Goal: Task Accomplishment & Management: Manage account settings

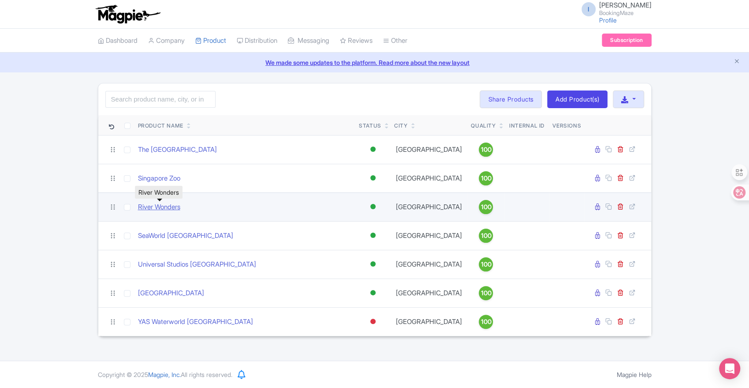
drag, startPoint x: 0, startPoint y: 0, endPoint x: 152, endPoint y: 202, distance: 252.6
click at [152, 202] on link "River Wonders" at bounding box center [159, 207] width 42 height 10
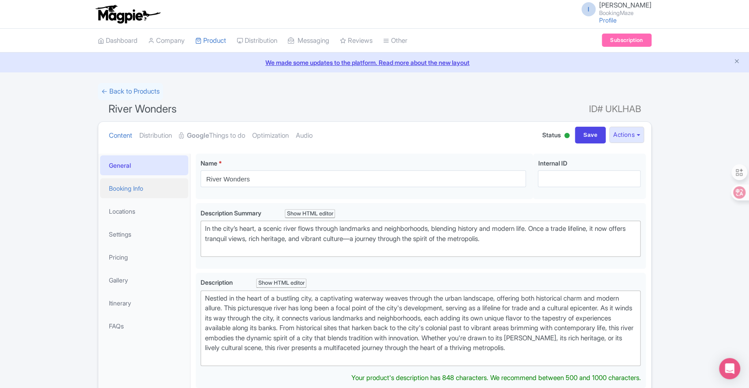
click at [158, 186] on link "Booking Info" at bounding box center [144, 188] width 88 height 20
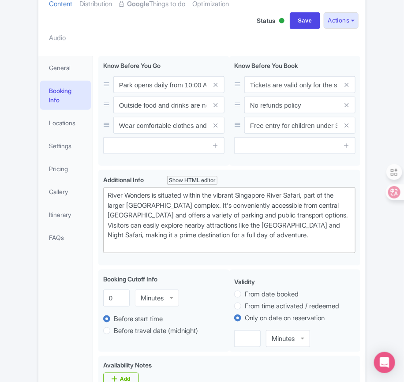
scroll to position [38, 0]
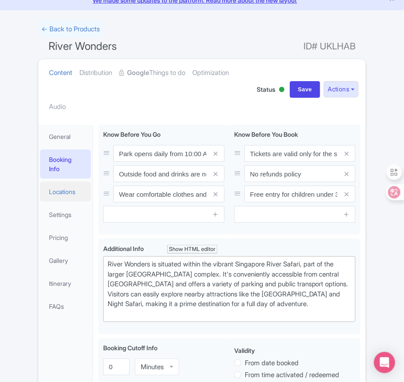
click at [66, 194] on link "Locations" at bounding box center [65, 192] width 51 height 20
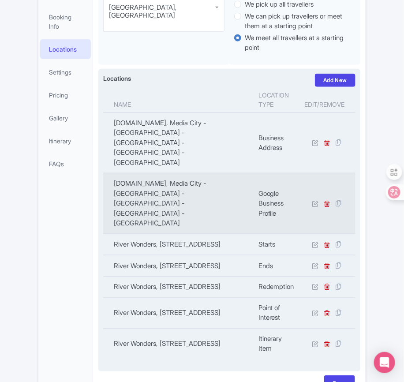
scroll to position [196, 0]
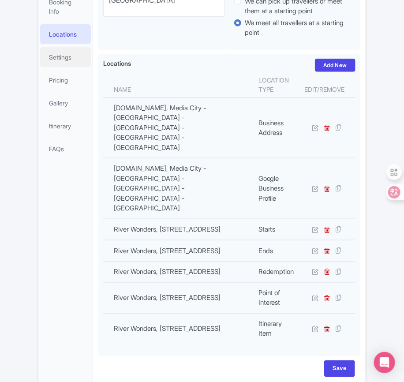
drag, startPoint x: 52, startPoint y: 56, endPoint x: 322, endPoint y: 116, distance: 276.5
click at [52, 56] on link "Settings" at bounding box center [65, 57] width 51 height 20
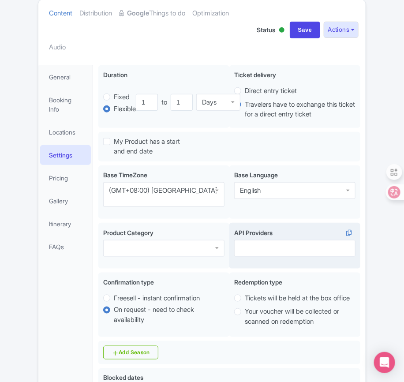
scroll to position [147, 0]
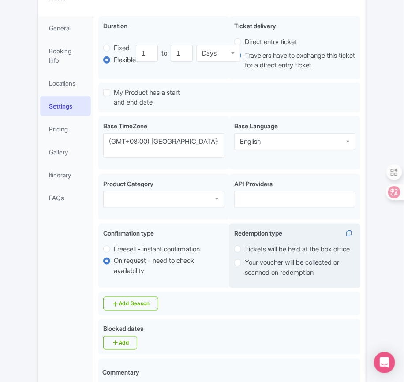
click at [245, 244] on label "Tickets will be held at the box office" at bounding box center [297, 249] width 105 height 10
click at [245, 244] on input "Tickets will be held at the box office" at bounding box center [249, 248] width 9 height 9
radio input "true"
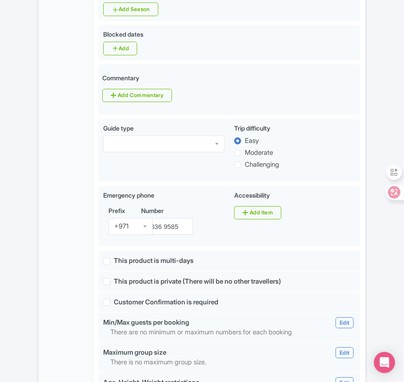
scroll to position [196, 0]
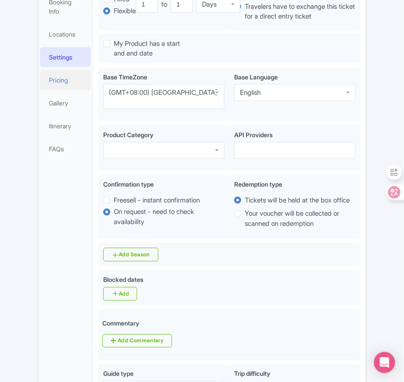
click at [52, 79] on link "Pricing" at bounding box center [65, 80] width 51 height 20
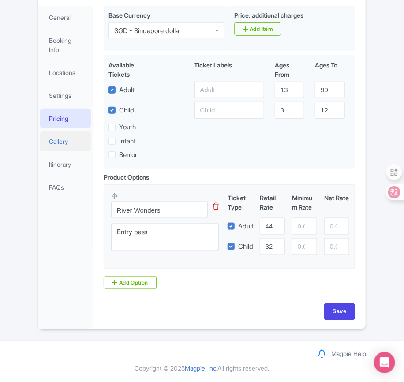
click at [61, 134] on link "Gallery" at bounding box center [65, 141] width 51 height 20
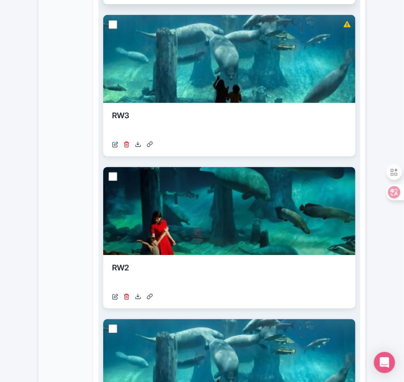
scroll to position [461, 0]
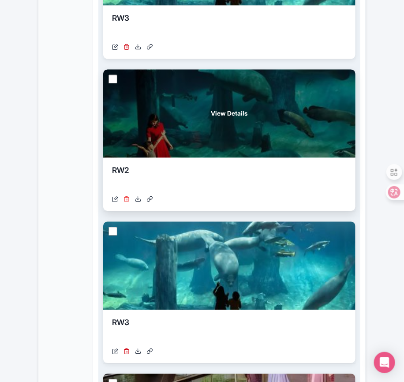
click at [129, 200] on icon at bounding box center [127, 199] width 6 height 6
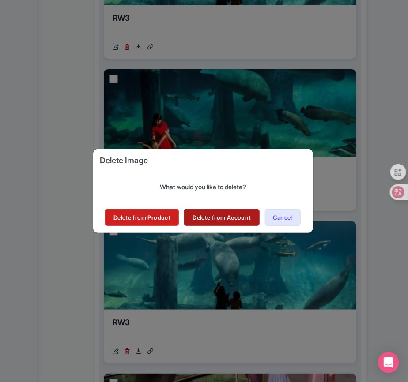
click at [218, 213] on link "Delete from Account" at bounding box center [221, 217] width 75 height 17
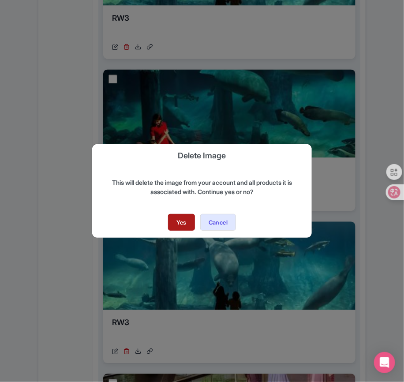
click at [168, 221] on link "Yes" at bounding box center [181, 222] width 27 height 17
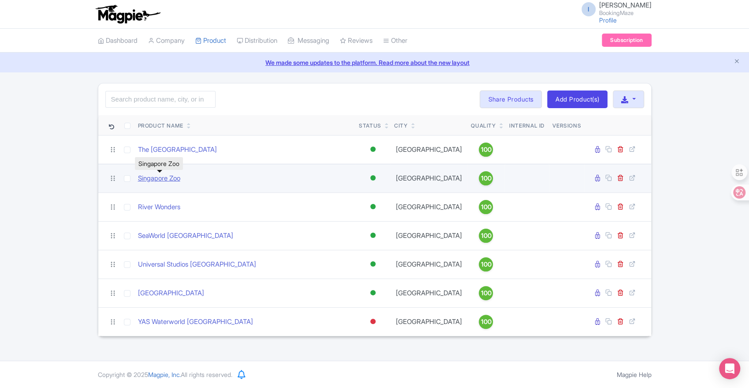
click at [162, 182] on link "Singapore Zoo" at bounding box center [159, 178] width 42 height 10
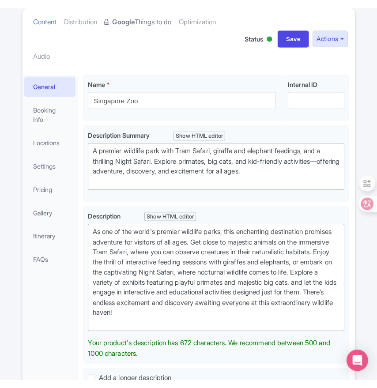
scroll to position [147, 0]
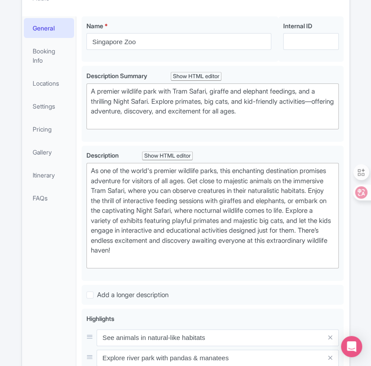
click at [37, 365] on div "General Booking Info Locations Settings Pricing Gallery Itinerary FAQs" at bounding box center [49, 312] width 55 height 593
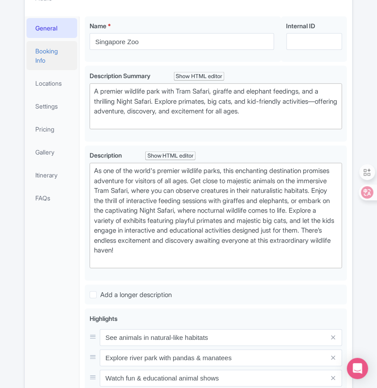
click at [60, 59] on link "Booking Info" at bounding box center [51, 55] width 51 height 29
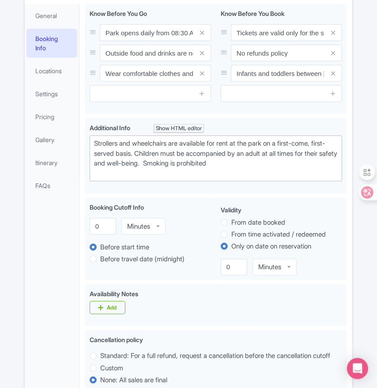
scroll to position [110, 0]
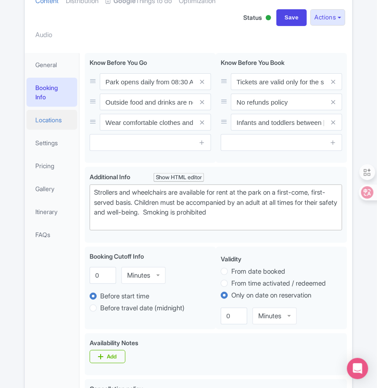
click at [52, 118] on link "Locations" at bounding box center [51, 120] width 51 height 20
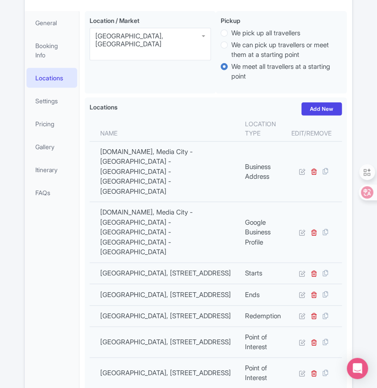
scroll to position [147, 0]
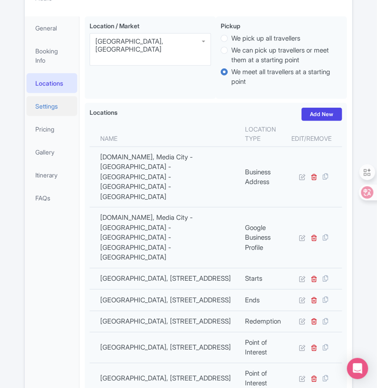
click at [42, 102] on link "Settings" at bounding box center [51, 106] width 51 height 20
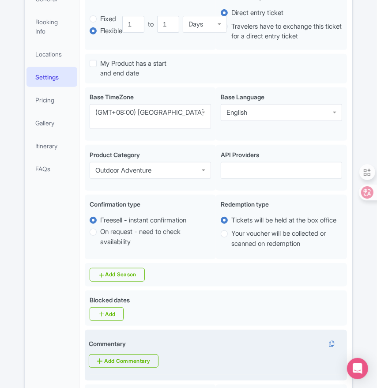
scroll to position [165, 0]
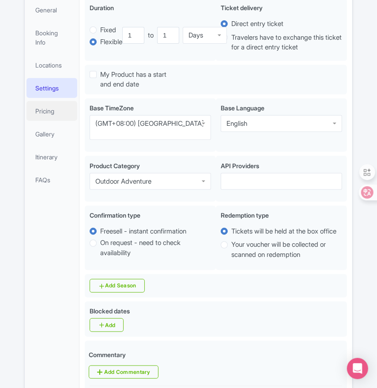
drag, startPoint x: 50, startPoint y: 112, endPoint x: 220, endPoint y: 144, distance: 173.1
click at [50, 112] on link "Pricing" at bounding box center [51, 111] width 51 height 20
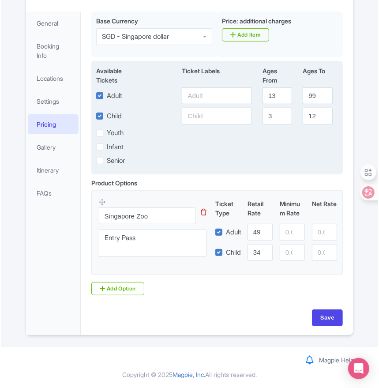
scroll to position [161, 0]
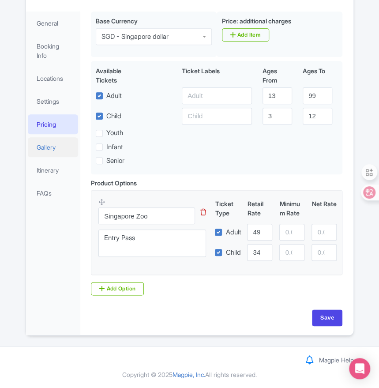
click at [50, 138] on link "Gallery" at bounding box center [53, 147] width 51 height 20
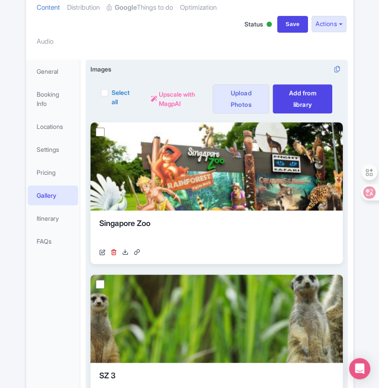
scroll to position [45, 0]
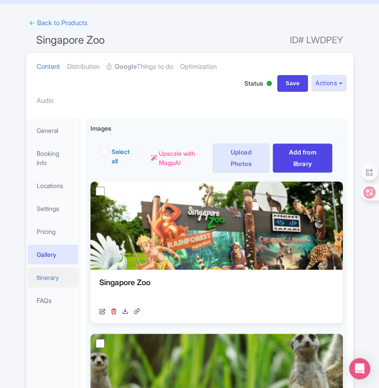
click at [37, 277] on link "Itinerary" at bounding box center [53, 277] width 51 height 20
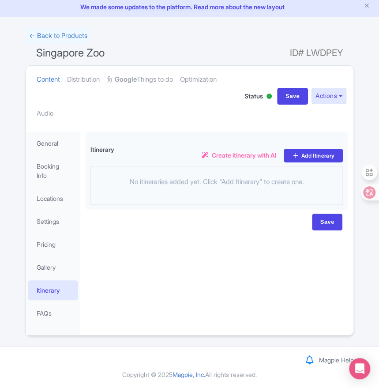
scroll to position [31, 0]
click at [55, 310] on link "FAQs" at bounding box center [53, 313] width 51 height 20
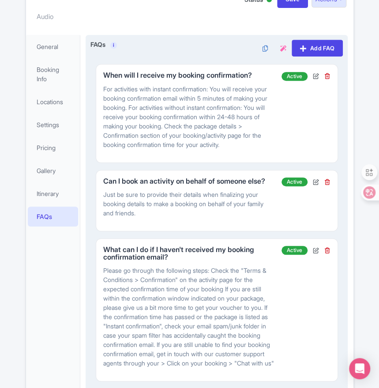
scroll to position [88, 0]
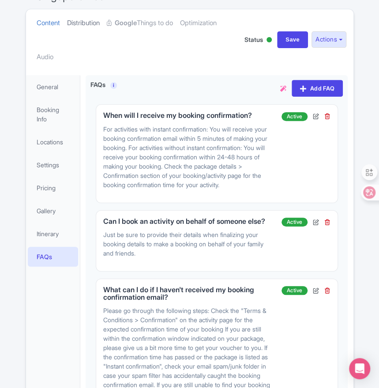
click at [88, 25] on link "Distribution" at bounding box center [83, 23] width 33 height 28
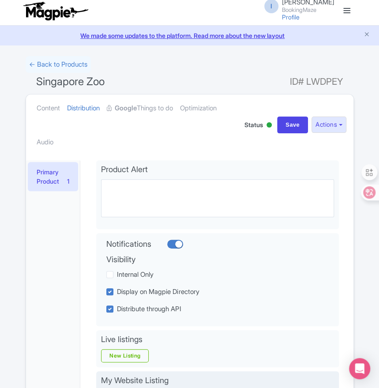
scroll to position [0, 0]
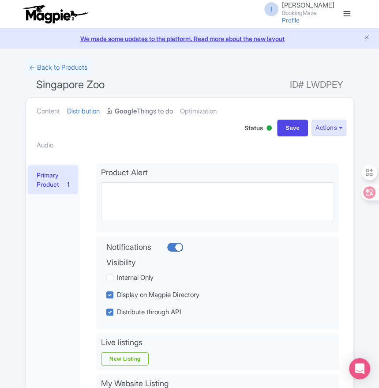
click at [134, 112] on strong "Google" at bounding box center [126, 111] width 22 height 10
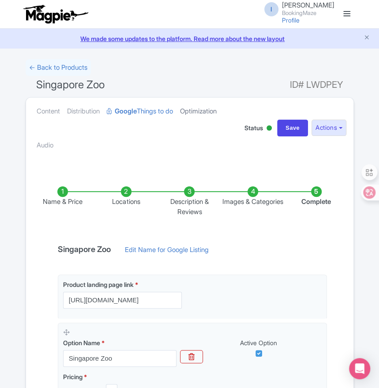
click at [208, 112] on link "Optimization" at bounding box center [198, 111] width 37 height 28
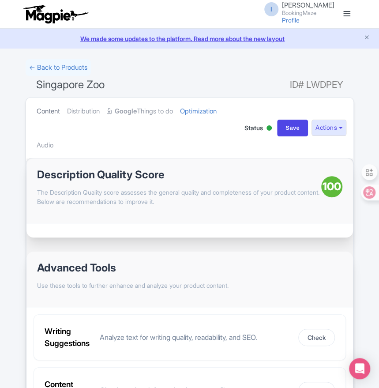
click at [47, 116] on link "Content" at bounding box center [48, 111] width 23 height 28
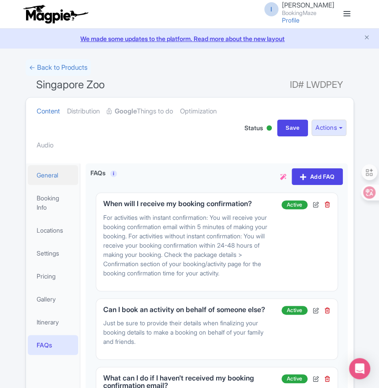
click at [38, 178] on link "General" at bounding box center [53, 175] width 51 height 20
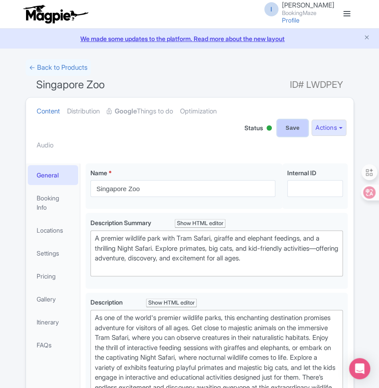
click at [285, 134] on input "Save" at bounding box center [292, 128] width 31 height 17
type input "Saving..."
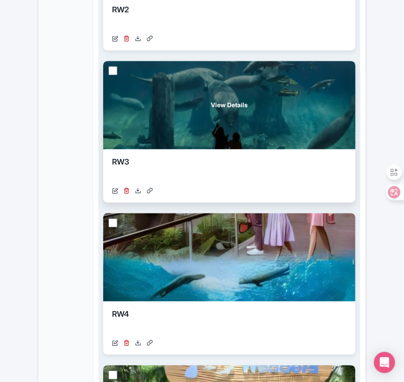
scroll to position [529, 0]
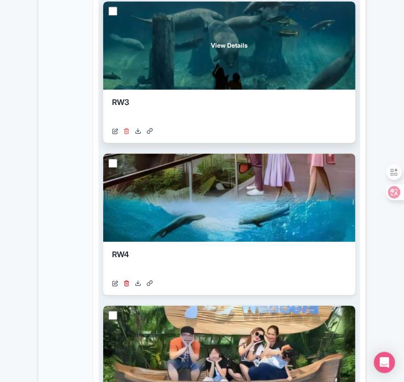
click at [127, 131] on icon at bounding box center [127, 131] width 6 height 6
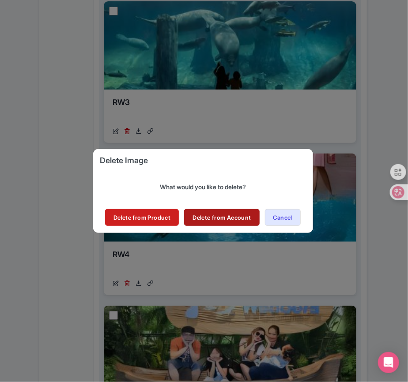
click at [212, 215] on link "Delete from Account" at bounding box center [221, 217] width 75 height 17
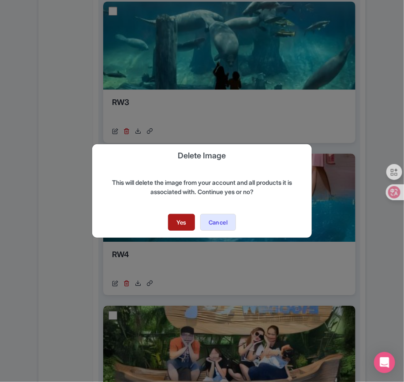
click at [177, 218] on link "Yes" at bounding box center [181, 222] width 27 height 17
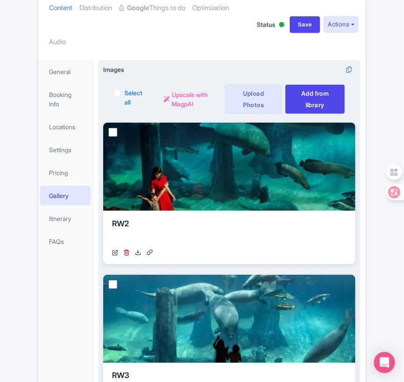
scroll to position [99, 0]
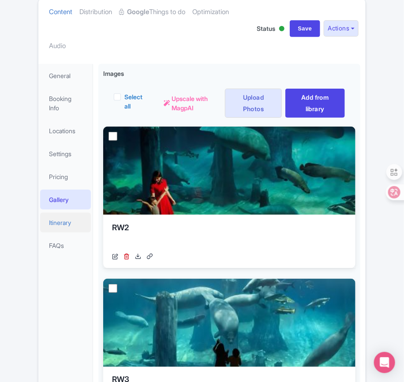
click at [74, 224] on link "Itinerary" at bounding box center [65, 223] width 51 height 20
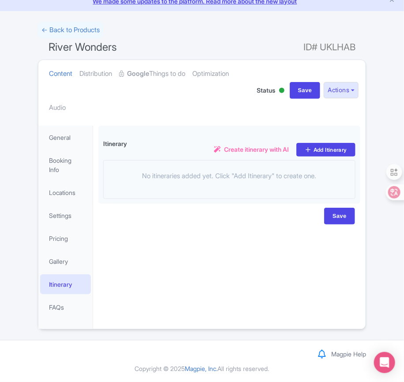
scroll to position [37, 0]
click at [70, 309] on link "FAQs" at bounding box center [65, 308] width 51 height 20
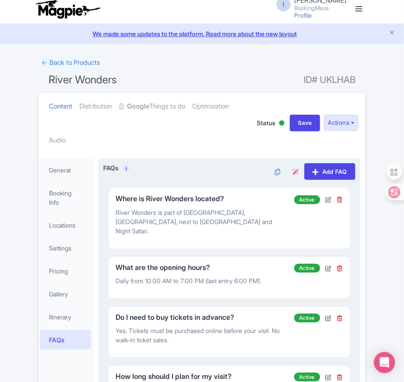
scroll to position [0, 0]
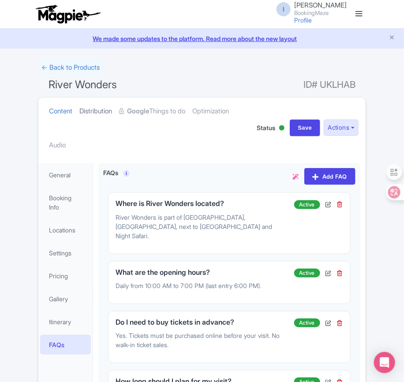
click at [90, 112] on link "Distribution" at bounding box center [95, 111] width 33 height 28
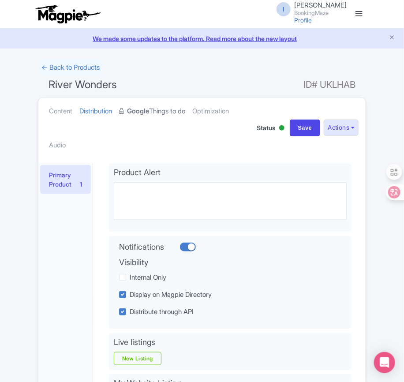
click at [153, 112] on link "Google Things to do" at bounding box center [152, 111] width 66 height 28
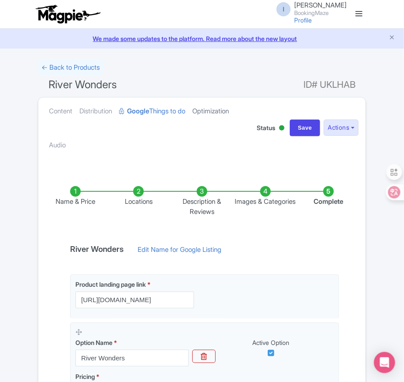
click at [207, 110] on link "Optimization" at bounding box center [210, 111] width 37 height 28
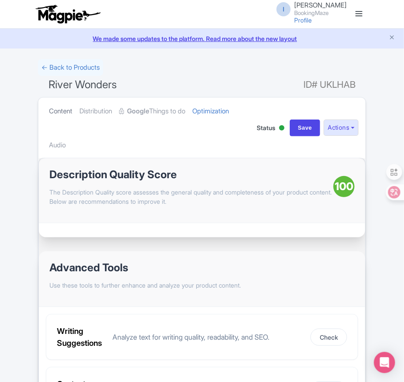
click at [65, 109] on link "Content" at bounding box center [60, 111] width 23 height 28
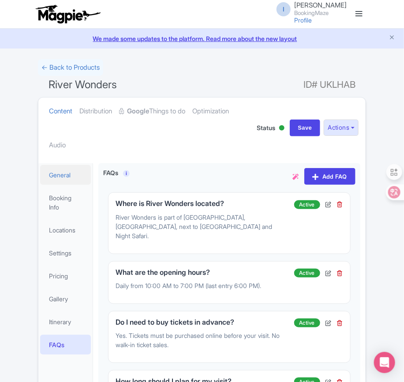
click at [76, 176] on link "General" at bounding box center [65, 175] width 51 height 20
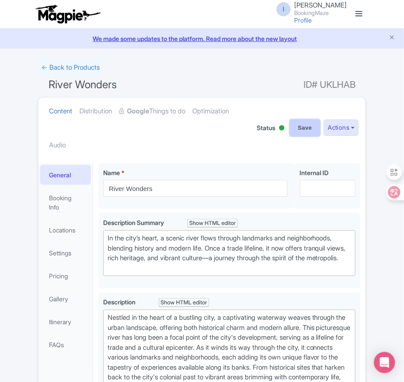
click at [296, 124] on input "Save" at bounding box center [305, 128] width 31 height 17
type input "Saving..."
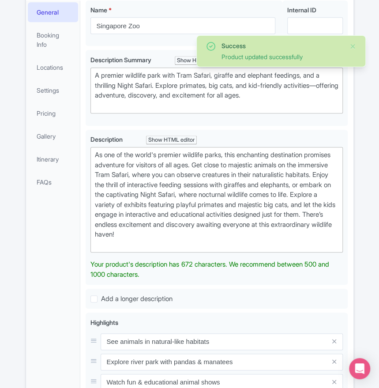
scroll to position [163, 0]
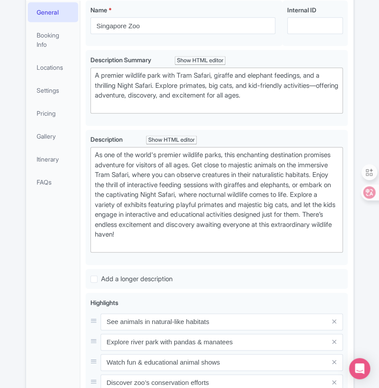
click at [0, 250] on div "Success Product updated successfully ← Back to Products Singapore Zoo ID# LWDPE…" at bounding box center [189, 241] width 379 height 691
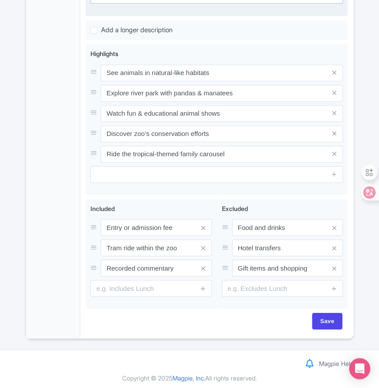
scroll to position [413, 0]
